Goal: Task Accomplishment & Management: Manage account settings

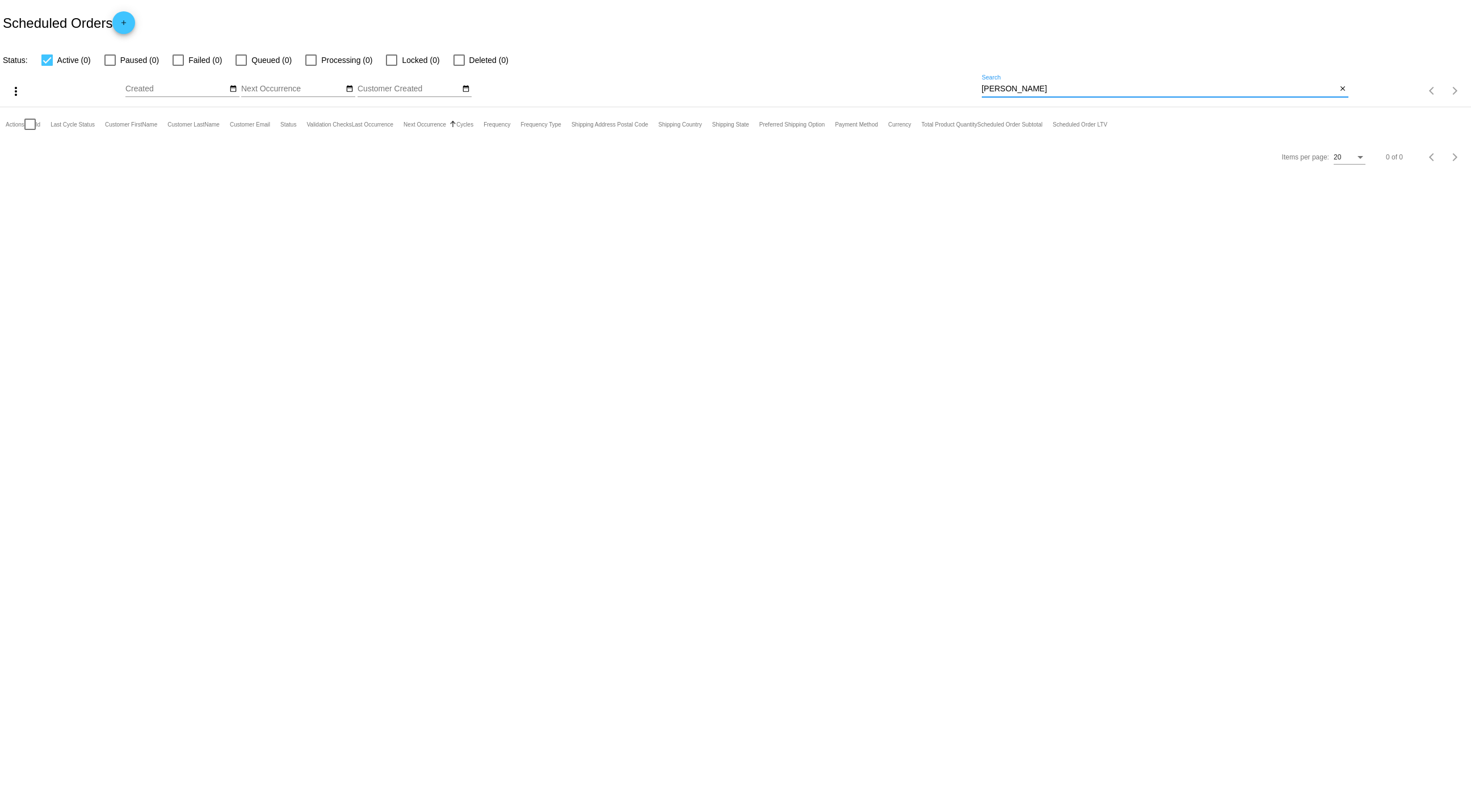
drag, startPoint x: 1096, startPoint y: 87, endPoint x: 880, endPoint y: 87, distance: 216.0
click at [880, 87] on div "more_vert Sep Jan Feb Mar [DATE]" at bounding box center [736, 87] width 1471 height 40
paste input "[PERSON_NAME]"
drag, startPoint x: 1039, startPoint y: 80, endPoint x: 964, endPoint y: 81, distance: 75.0
click at [964, 81] on div "more_vert Sep Jan Feb Mar [DATE]" at bounding box center [736, 87] width 1471 height 40
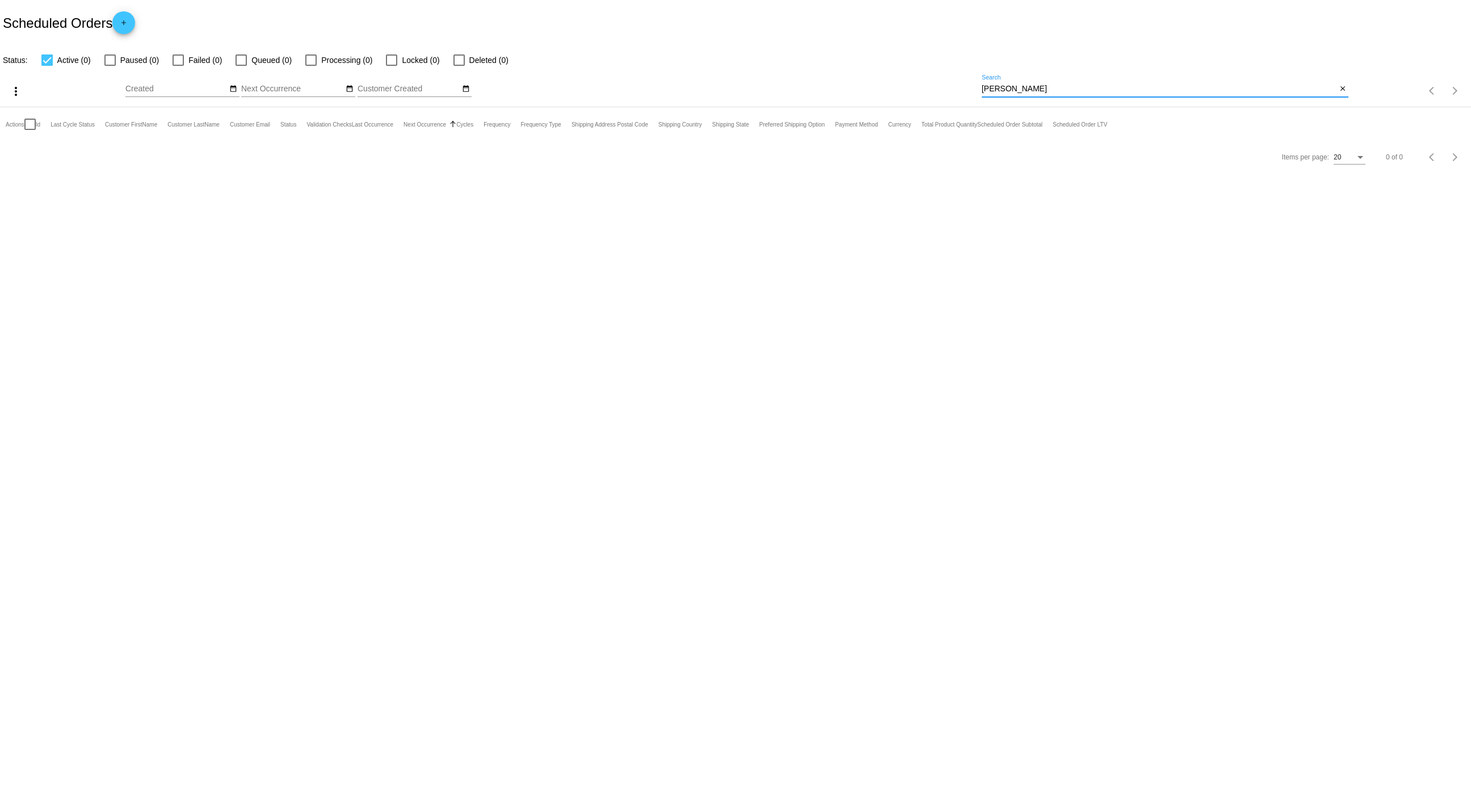
click at [984, 88] on input "[PERSON_NAME]" at bounding box center [1160, 88] width 355 height 9
drag, startPoint x: 984, startPoint y: 88, endPoint x: 1057, endPoint y: 91, distance: 73.1
click at [1057, 91] on input "[PERSON_NAME]" at bounding box center [1160, 88] width 355 height 9
paste input "[EMAIL_ADDRESS][DOMAIN_NAME]"
type input "[EMAIL_ADDRESS][DOMAIN_NAME]"
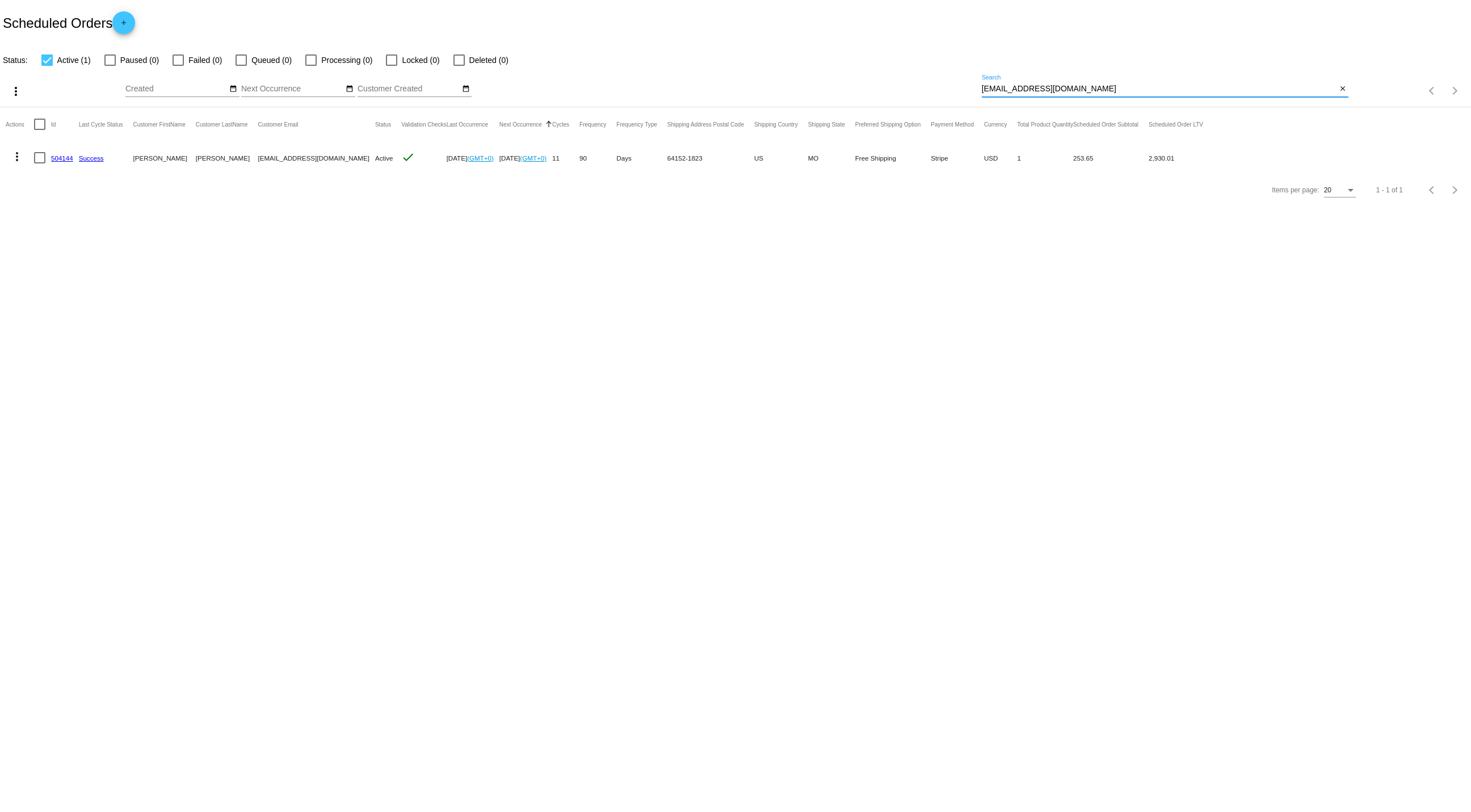
click at [38, 157] on div at bounding box center [40, 157] width 11 height 11
click at [39, 164] on input "checkbox" at bounding box center [39, 164] width 1 height 1
checkbox input "true"
click at [67, 157] on link "504144" at bounding box center [62, 158] width 22 height 8
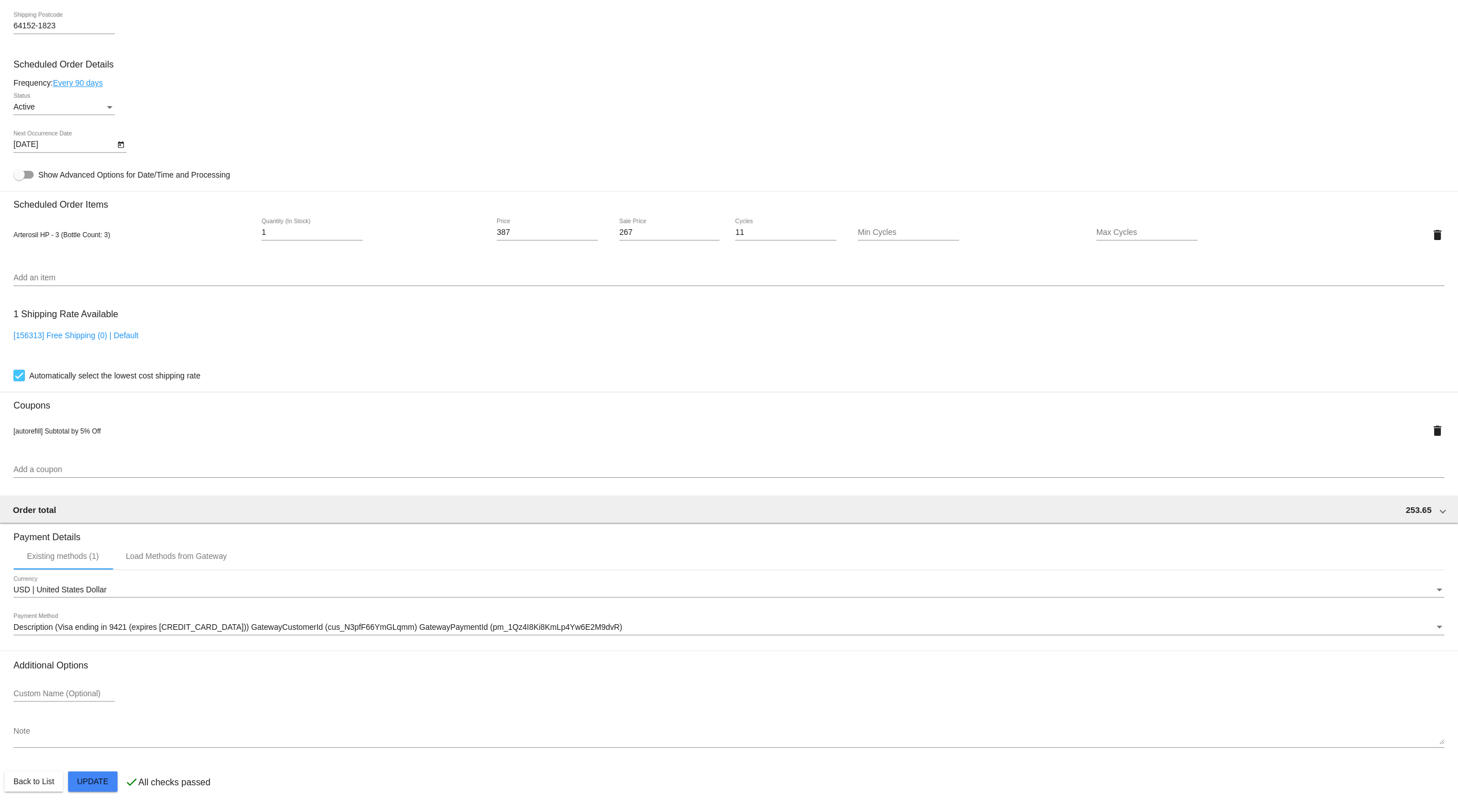
scroll to position [603, 0]
click at [82, 81] on link "Every 90 days" at bounding box center [79, 79] width 51 height 9
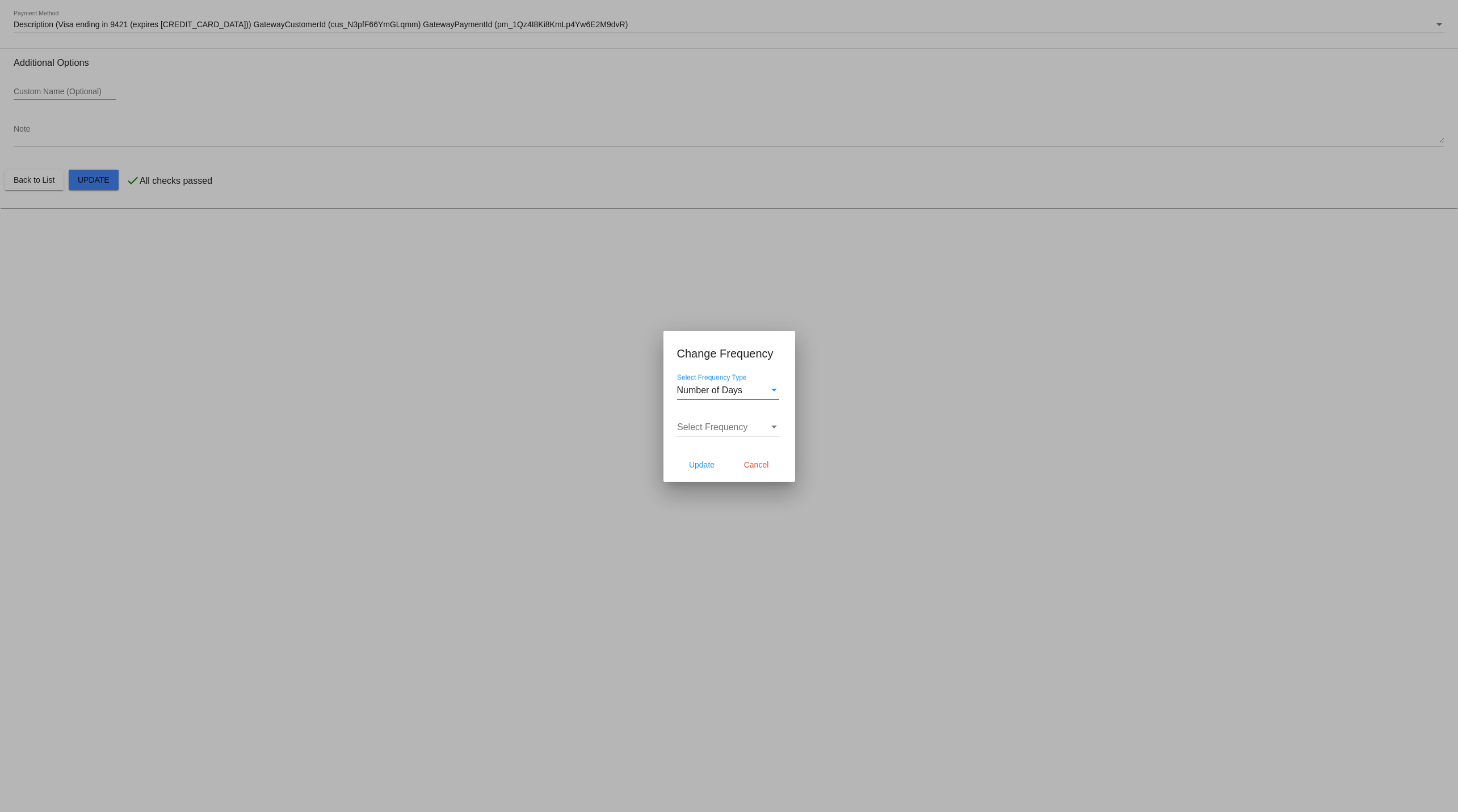
click at [734, 432] on div "Select Frequency Select Frequency" at bounding box center [728, 423] width 102 height 26
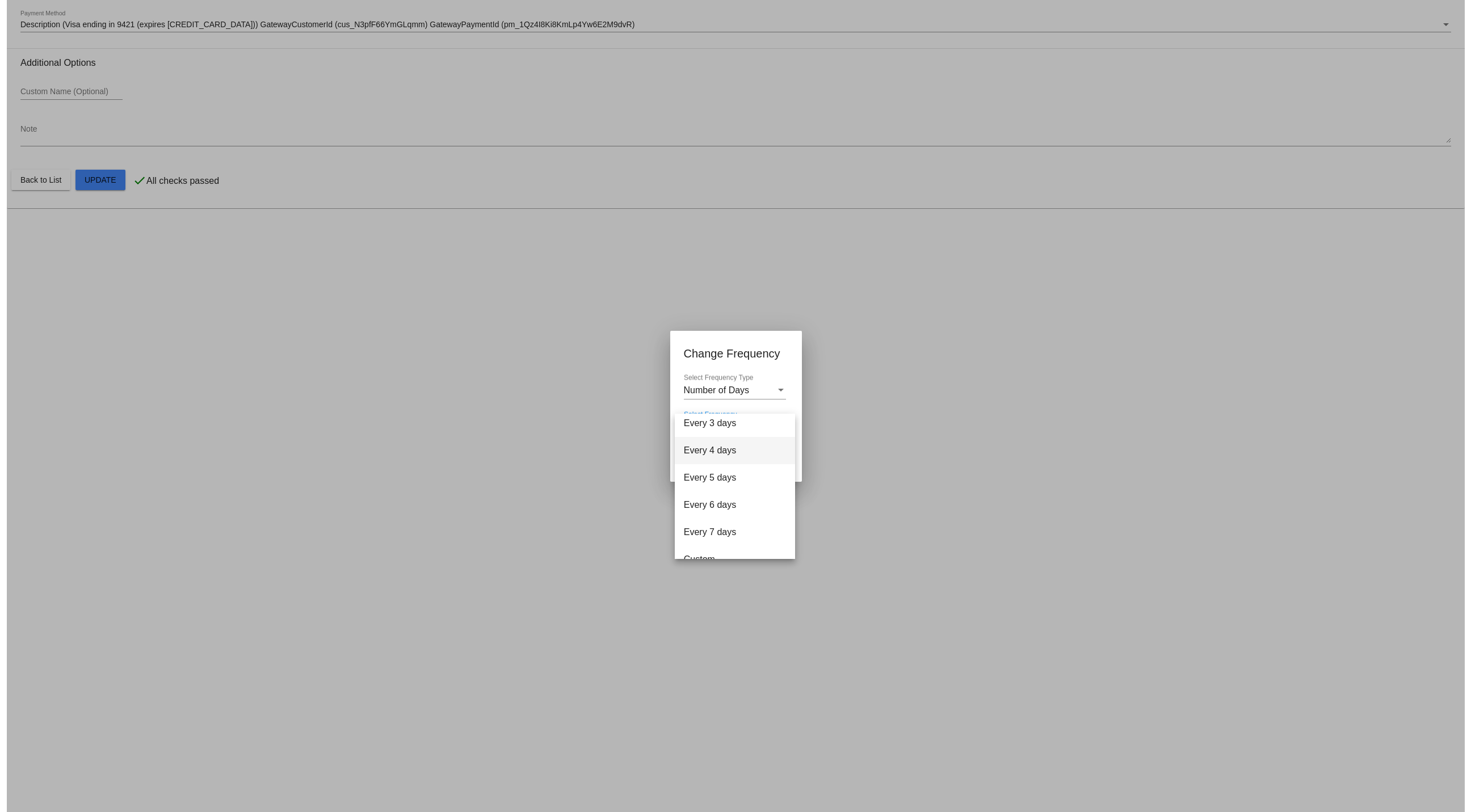
scroll to position [45, 0]
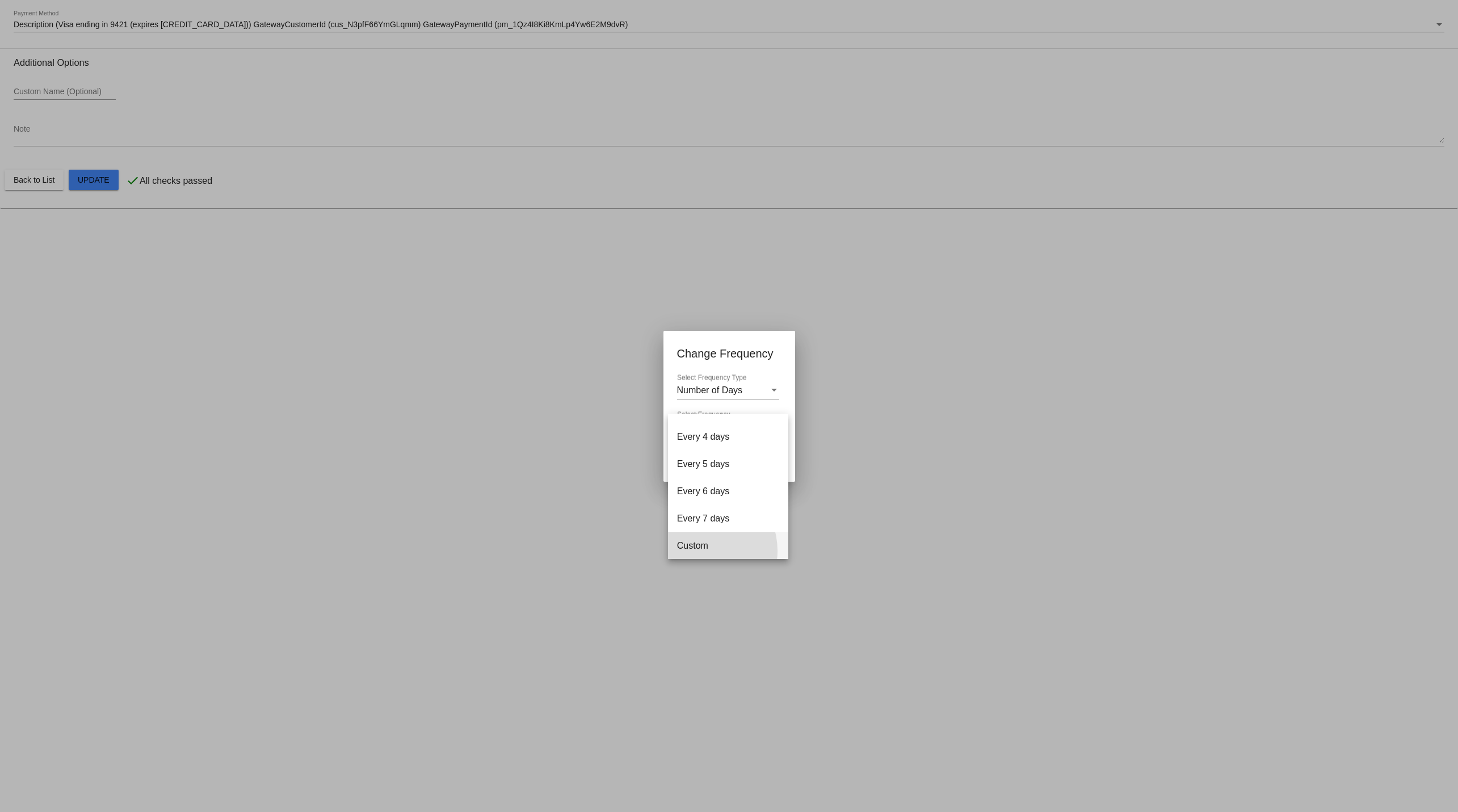
click at [704, 550] on span "Custom" at bounding box center [728, 545] width 102 height 27
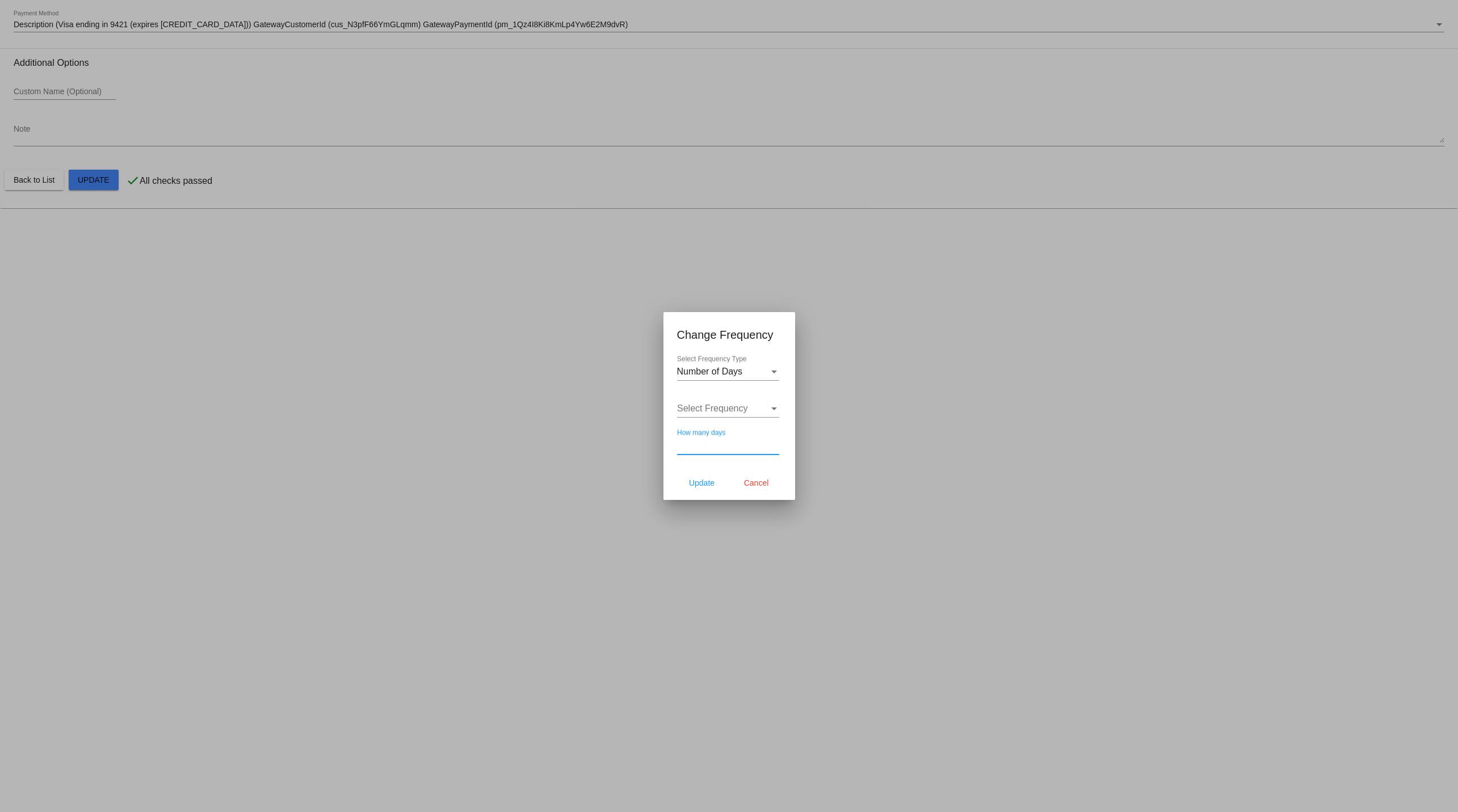
click at [719, 448] on input "How many days" at bounding box center [728, 445] width 102 height 10
type input "85"
click at [719, 485] on button "Update" at bounding box center [702, 483] width 50 height 20
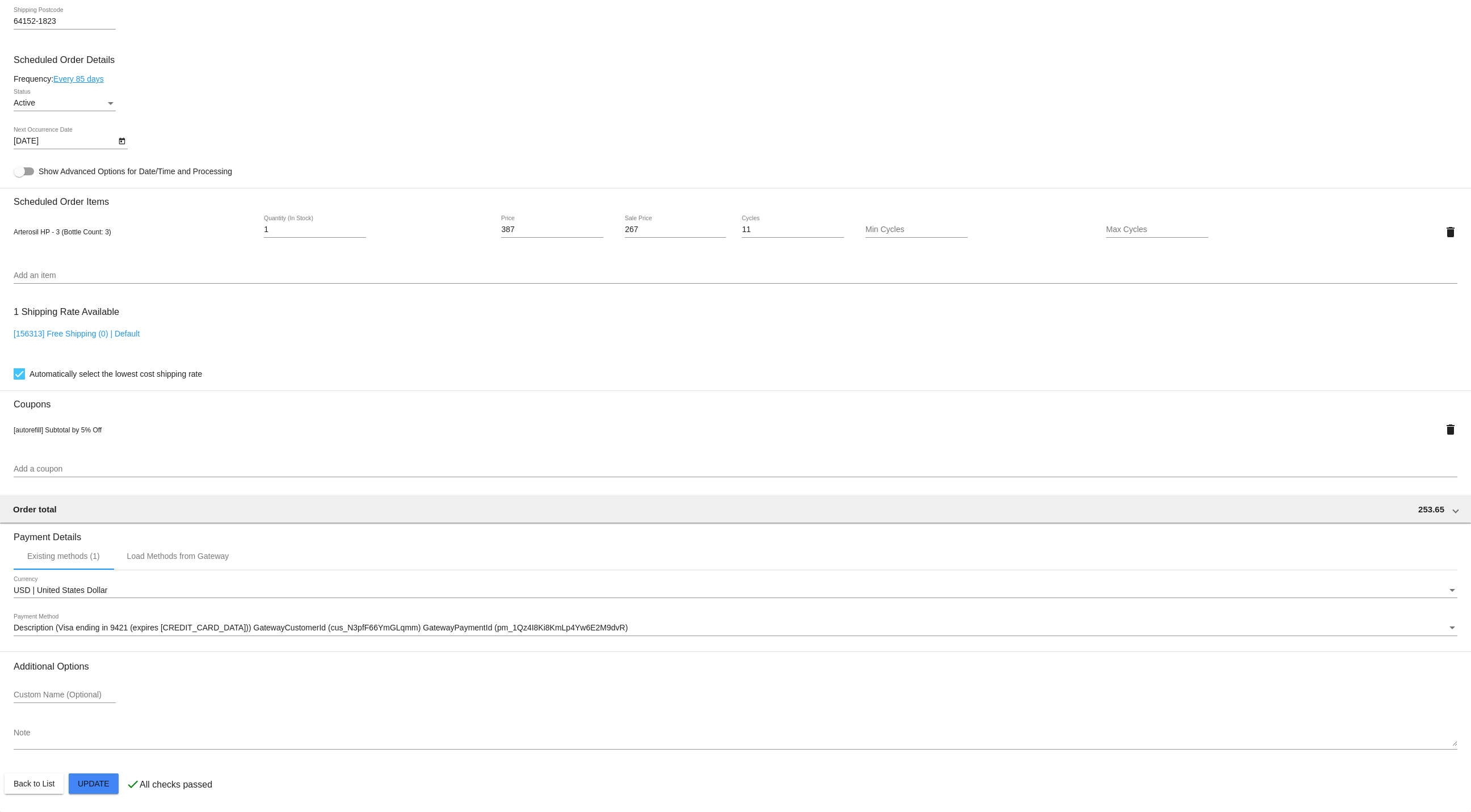
type input "[DATE]"
click at [81, 778] on mat-card "Customer 1705232: [PERSON_NAME] [EMAIL_ADDRESS][DOMAIN_NAME] Customer Shipping …" at bounding box center [736, 224] width 1471 height 1175
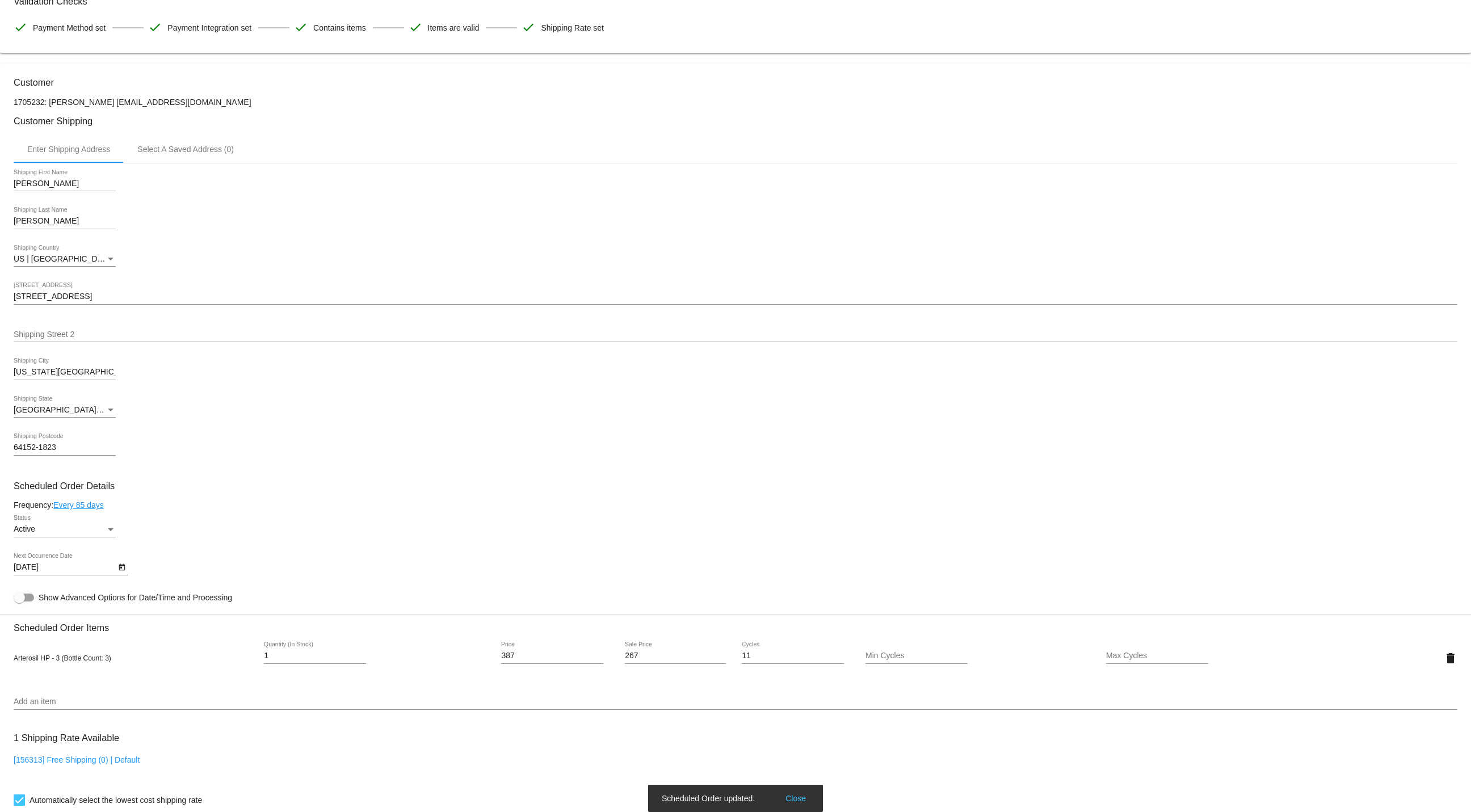
scroll to position [93, 0]
